Goal: Transaction & Acquisition: Obtain resource

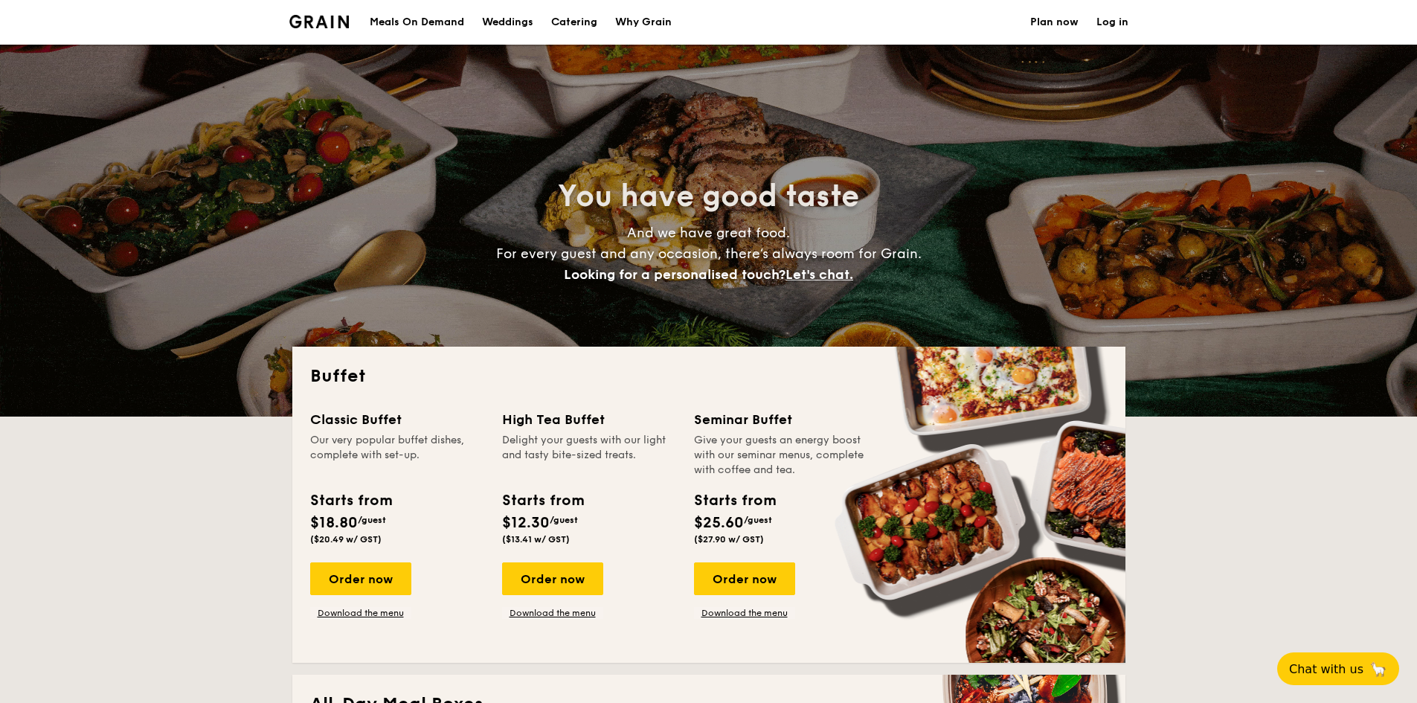
select select
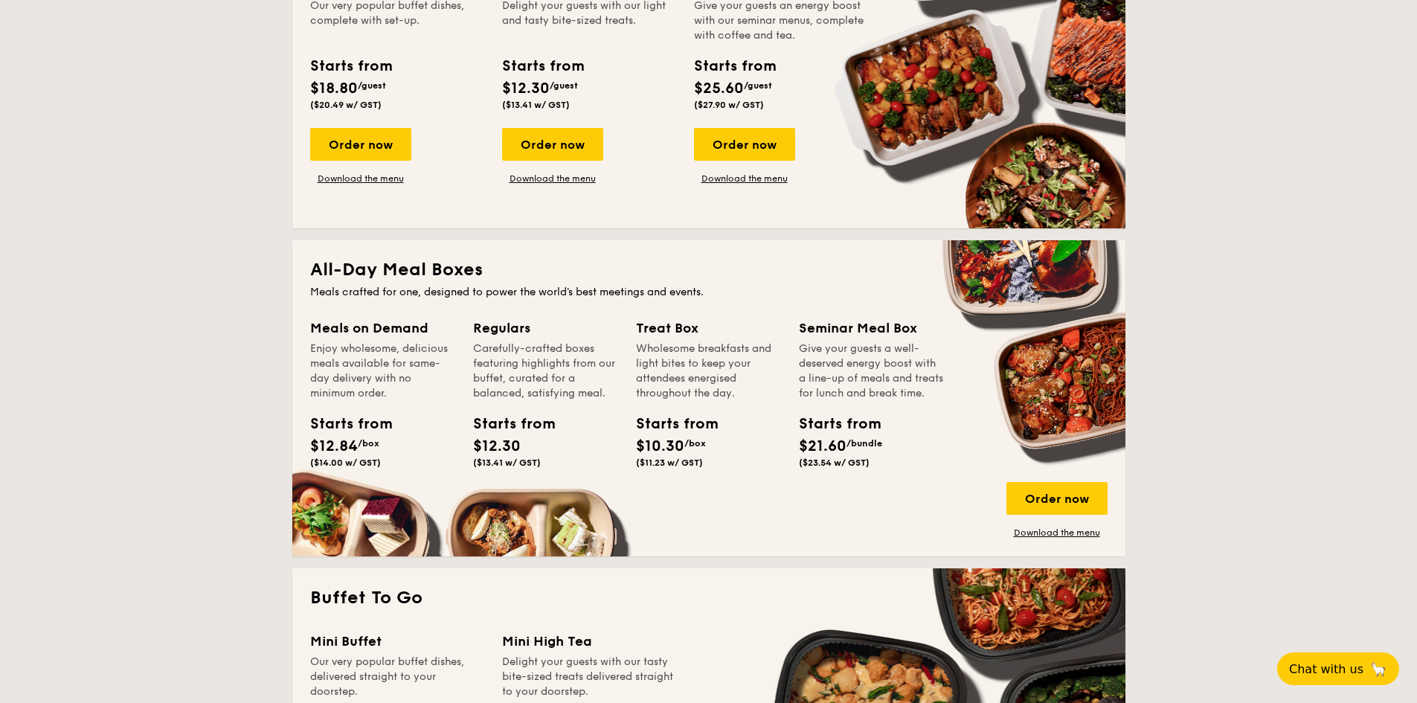
scroll to position [521, 0]
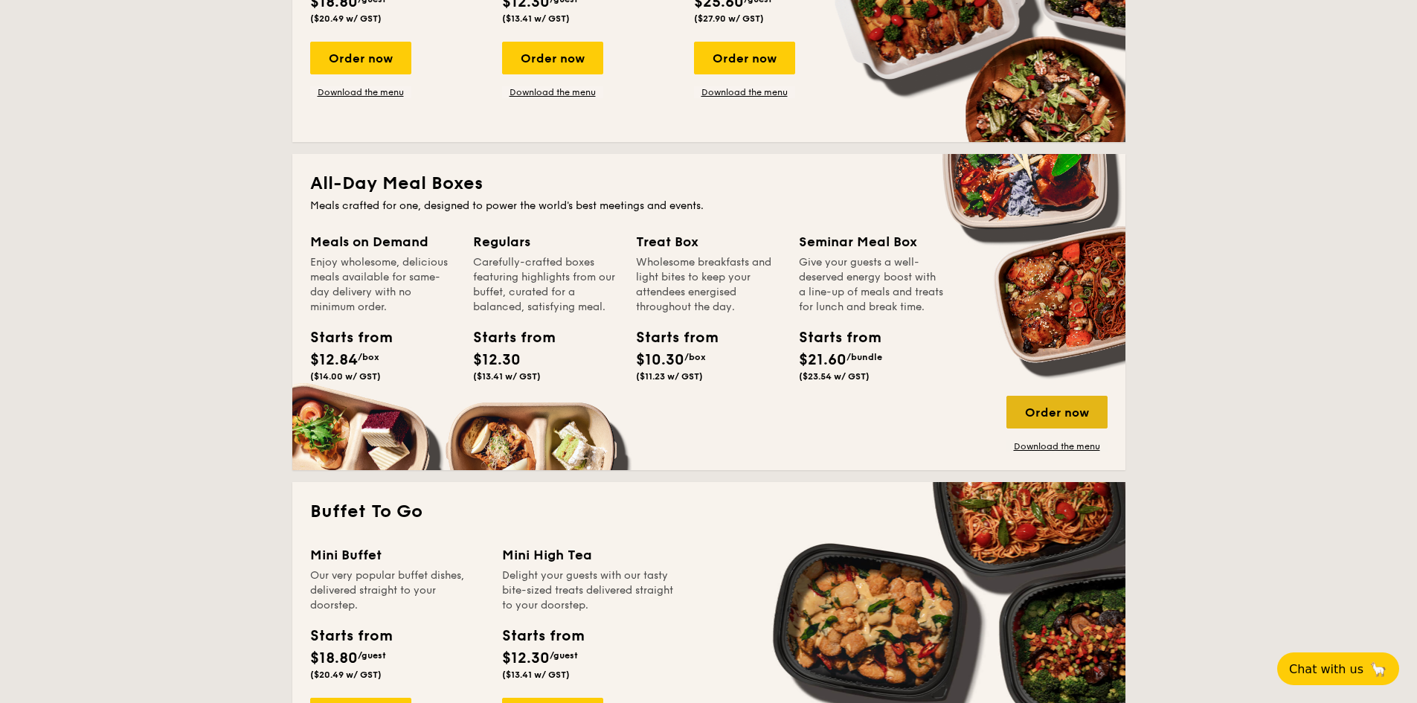
click at [1052, 411] on div "Order now" at bounding box center [1056, 412] width 101 height 33
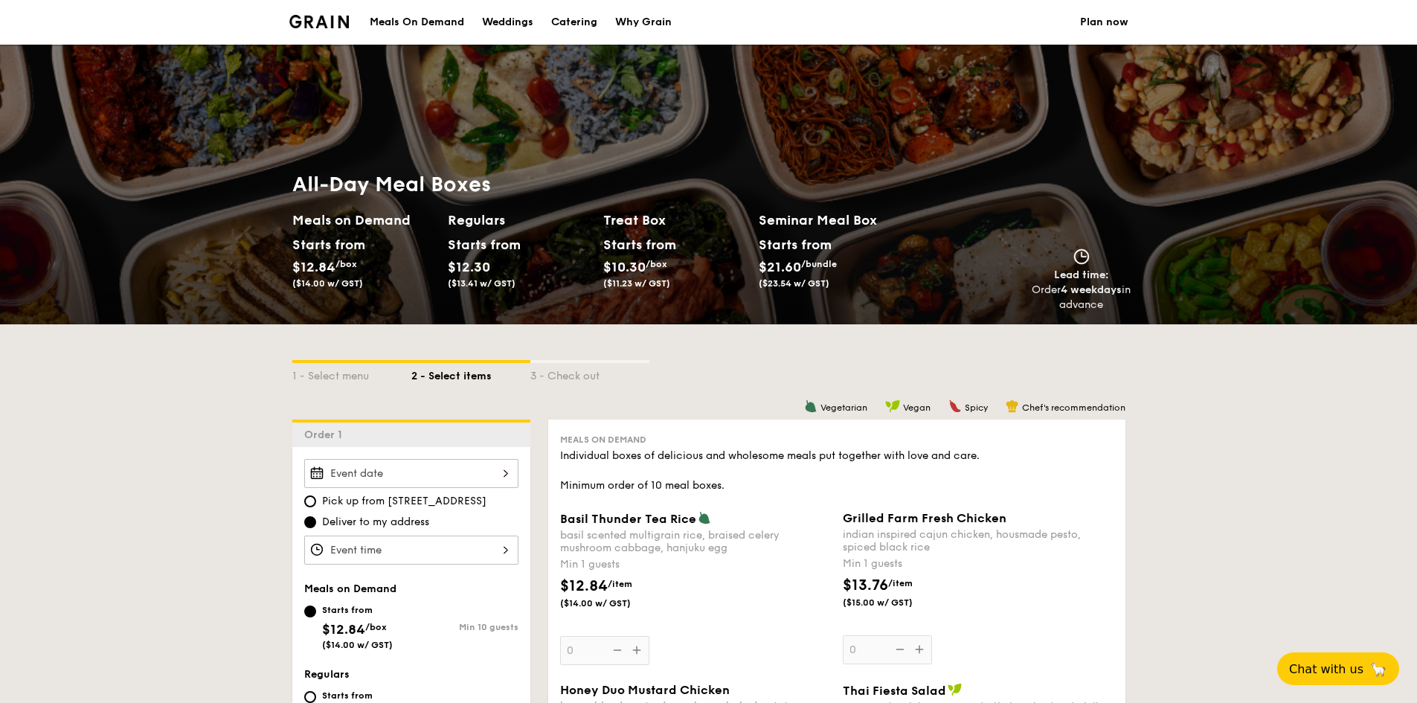
click at [438, 25] on div "Meals On Demand" at bounding box center [417, 22] width 94 height 45
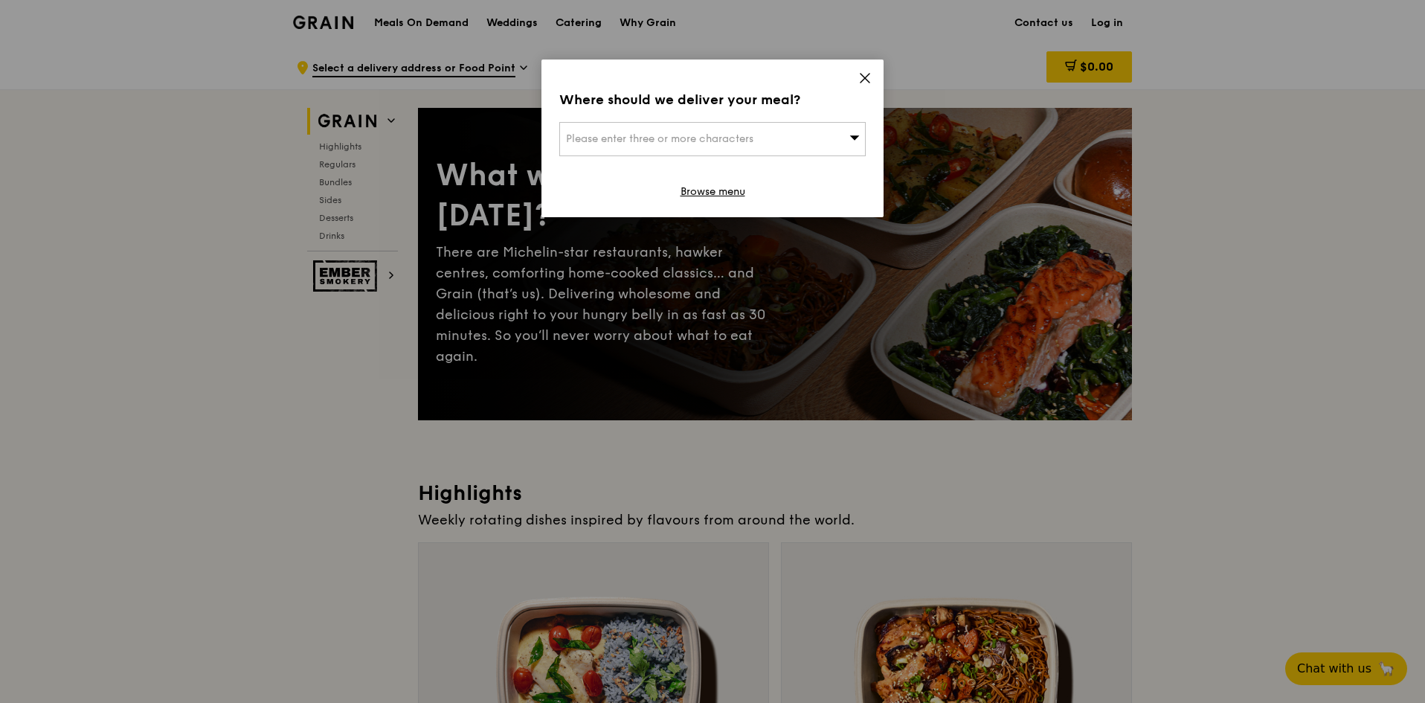
click at [868, 77] on icon at bounding box center [864, 77] width 13 height 13
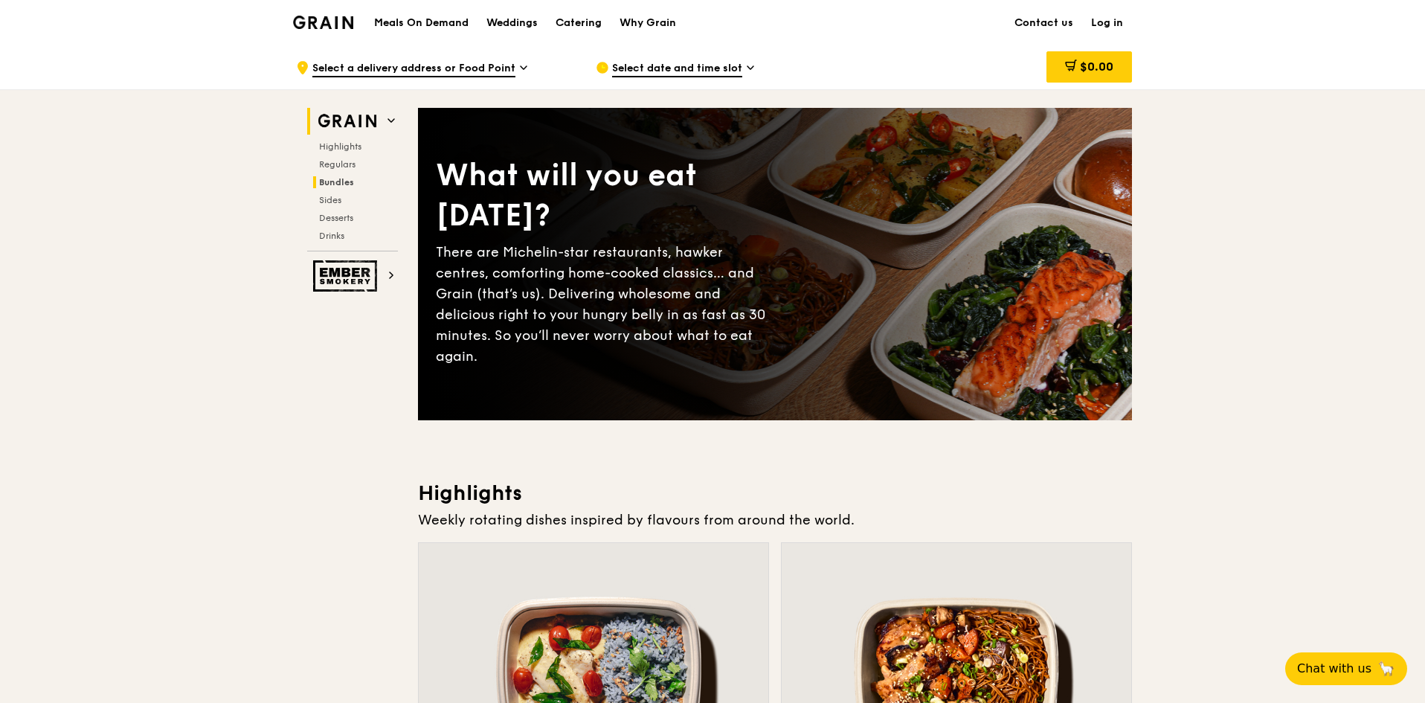
click at [353, 177] on span "Bundles" at bounding box center [336, 182] width 35 height 10
click at [429, 22] on h1 "Meals On Demand" at bounding box center [421, 23] width 94 height 15
click at [578, 19] on div "Catering" at bounding box center [579, 23] width 46 height 45
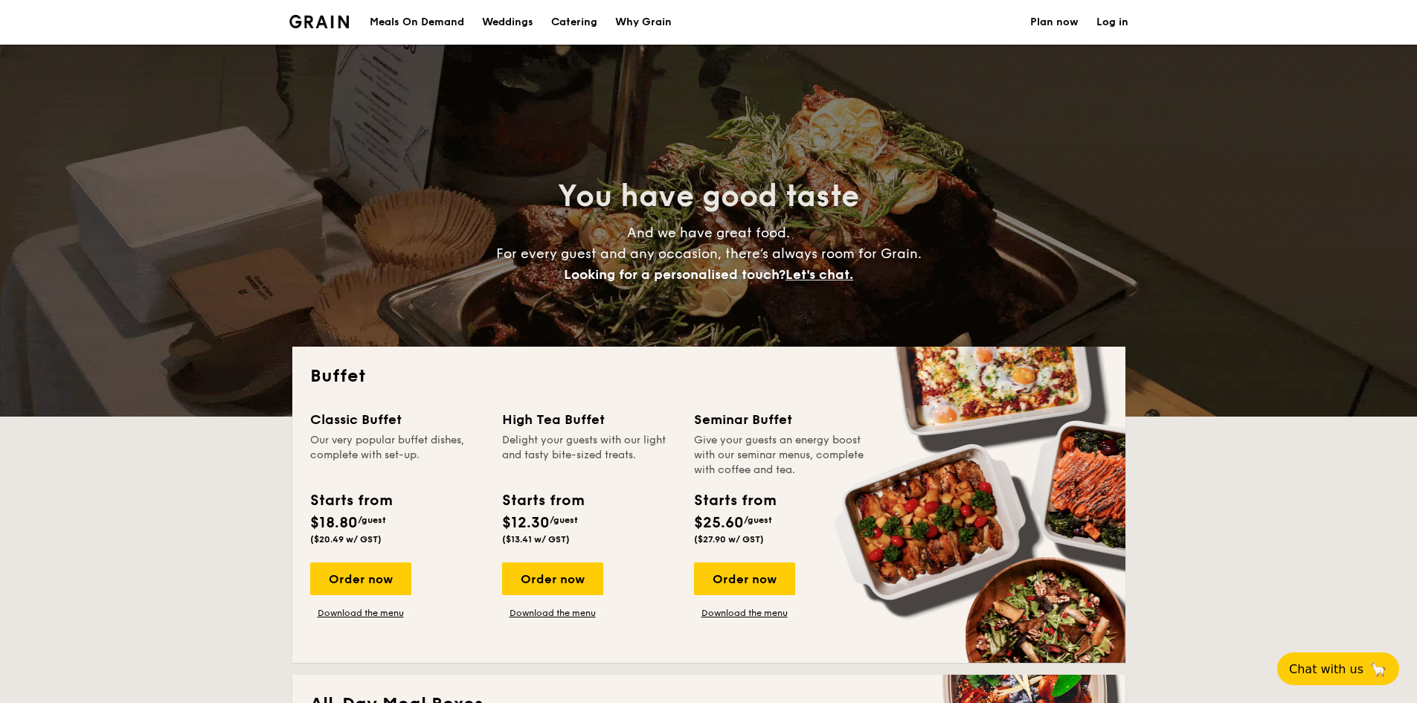
select select
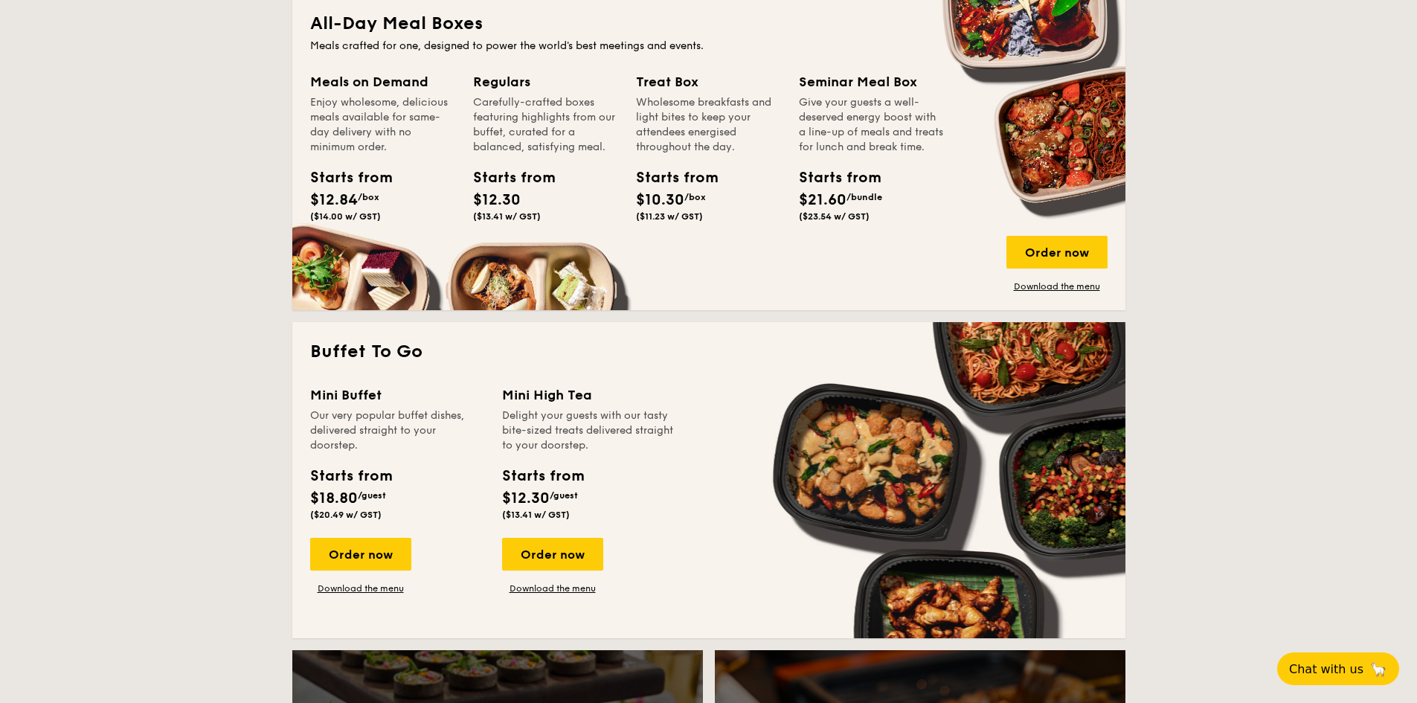
scroll to position [669, 0]
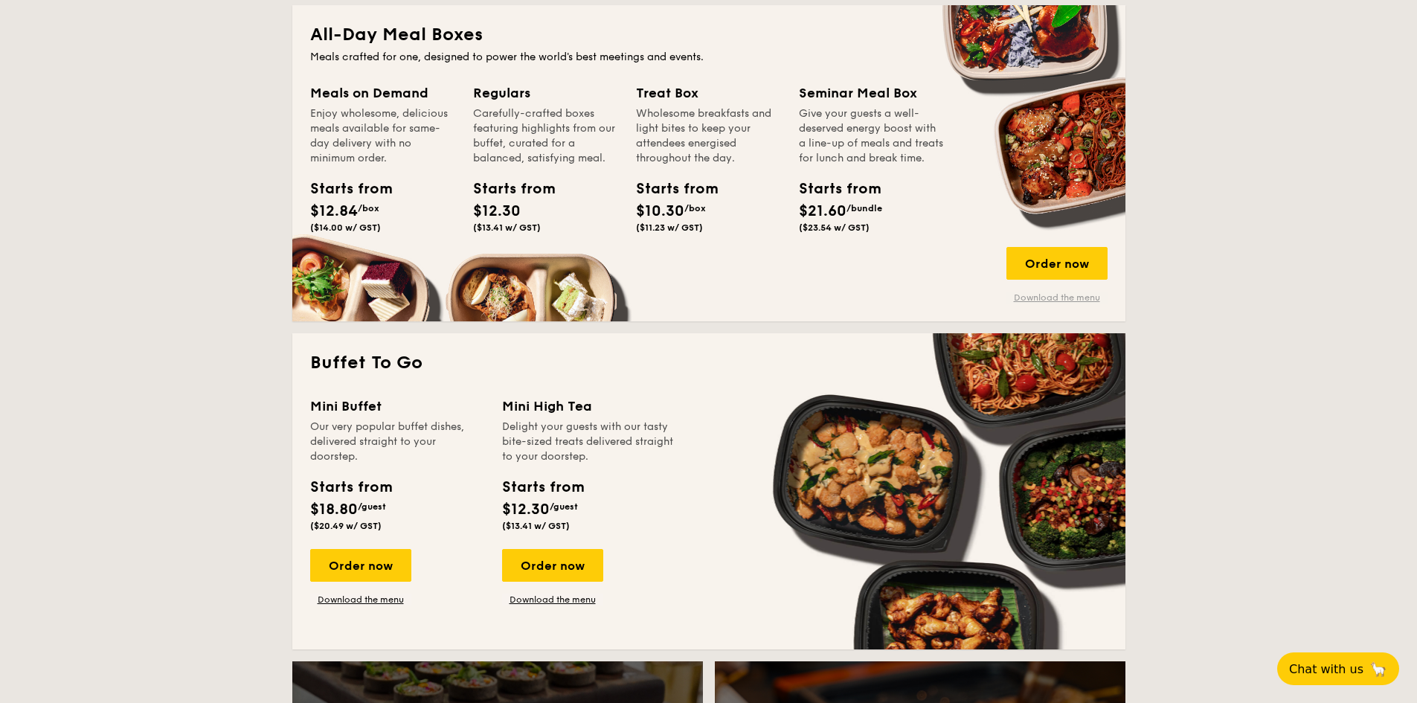
click at [1051, 300] on link "Download the menu" at bounding box center [1056, 298] width 101 height 12
